Goal: Book appointment/travel/reservation

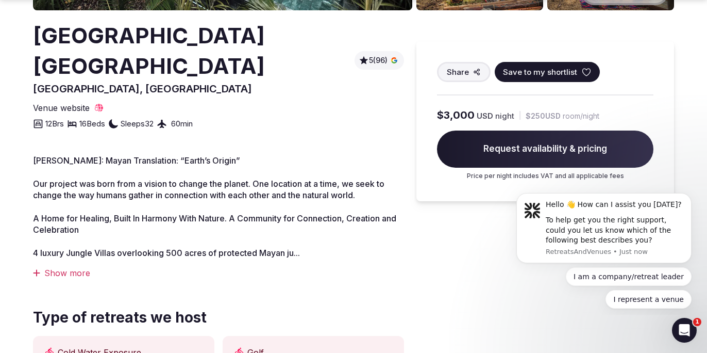
scroll to position [292, 0]
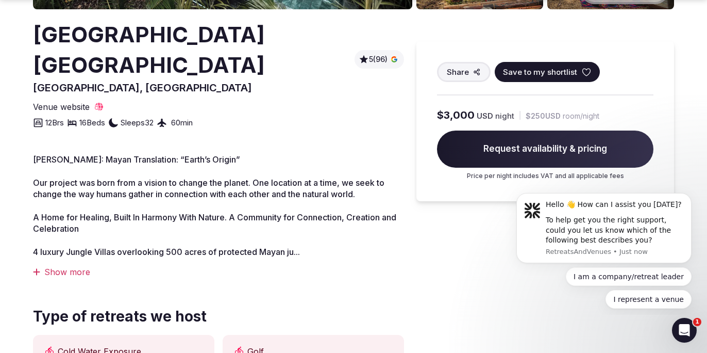
click at [506, 149] on span "Request availability & pricing" at bounding box center [545, 148] width 217 height 37
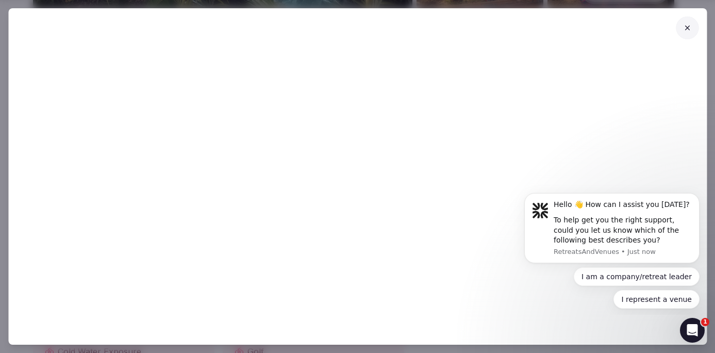
click at [687, 27] on icon at bounding box center [687, 27] width 5 height 5
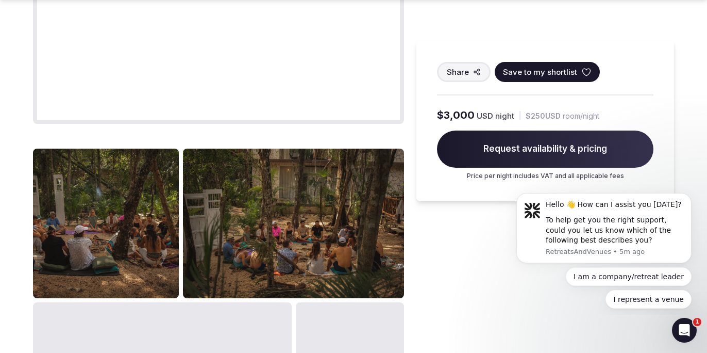
scroll to position [922, 0]
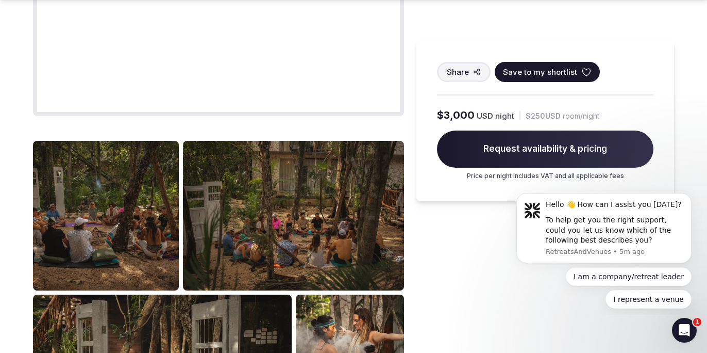
click at [136, 244] on img at bounding box center [106, 215] width 146 height 149
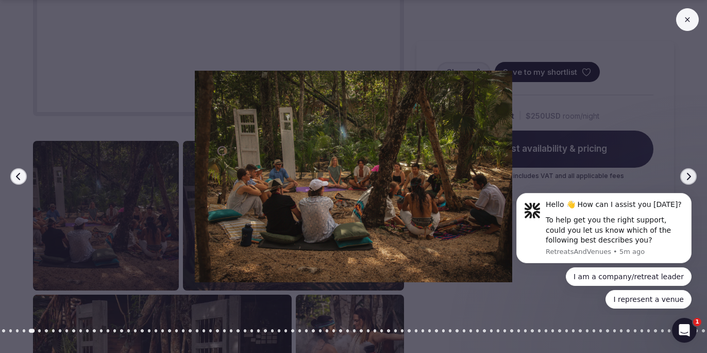
click at [687, 175] on icon "button" at bounding box center [689, 176] width 8 height 8
click at [690, 177] on icon "button" at bounding box center [689, 176] width 4 height 7
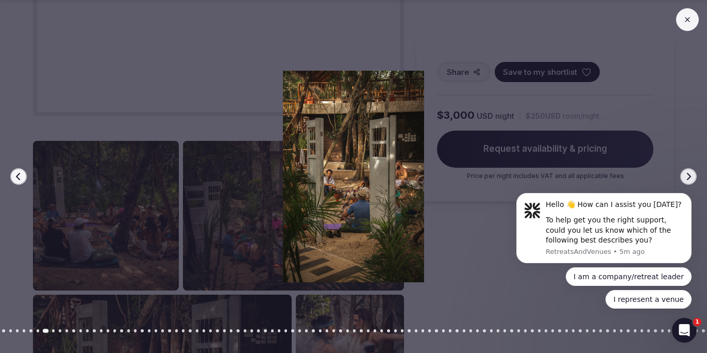
click at [687, 22] on icon at bounding box center [688, 19] width 8 height 8
click at [684, 23] on icon at bounding box center [688, 19] width 8 height 8
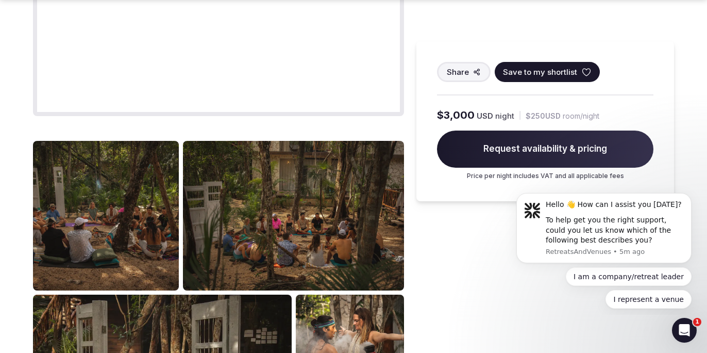
click at [583, 51] on div "Previous slide Next slide" at bounding box center [353, 176] width 707 height 353
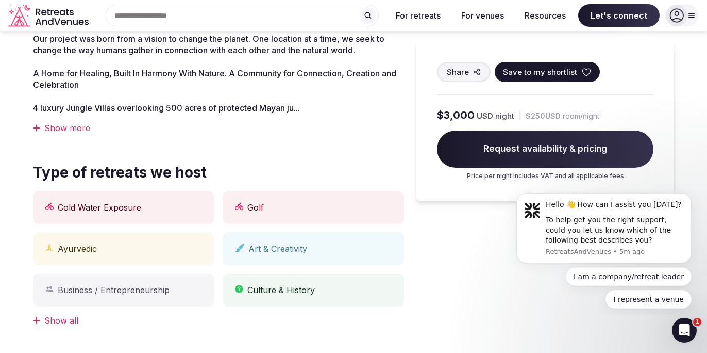
scroll to position [436, 0]
drag, startPoint x: 120, startPoint y: 254, endPoint x: 59, endPoint y: 250, distance: 61.0
click at [59, 250] on div "Ayurvedic" at bounding box center [123, 248] width 181 height 33
copy span "Ayurvedic"
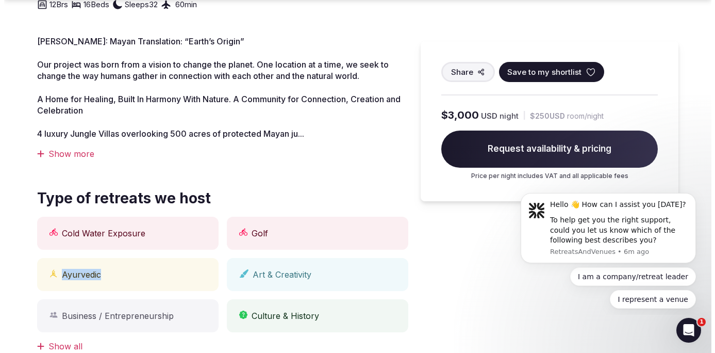
scroll to position [424, 0]
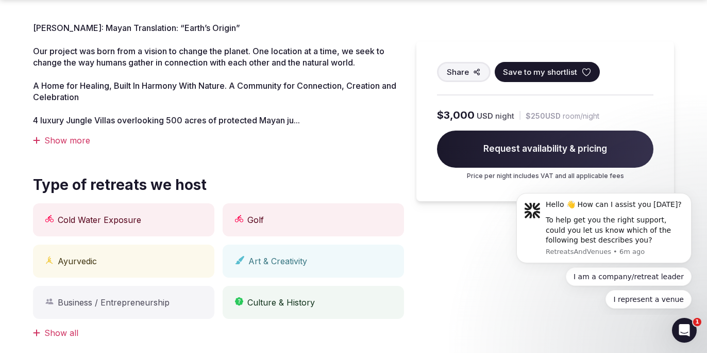
click at [490, 152] on span "Request availability & pricing" at bounding box center [545, 148] width 217 height 37
